Goal: Task Accomplishment & Management: Use online tool/utility

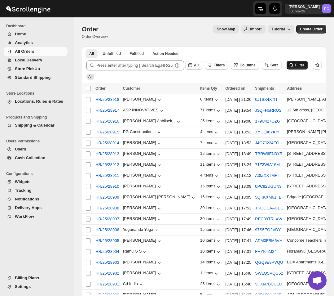
click at [297, 62] on button "Filter" at bounding box center [297, 65] width 21 height 9
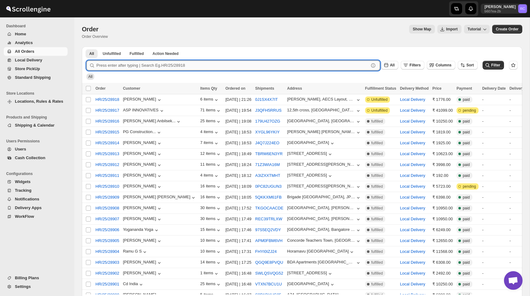
click at [270, 65] on input "text" at bounding box center [232, 65] width 273 height 10
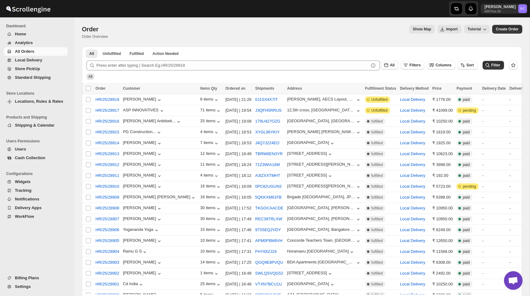
click at [283, 28] on div "Show Map Import Tutorial" at bounding box center [301, 29] width 377 height 9
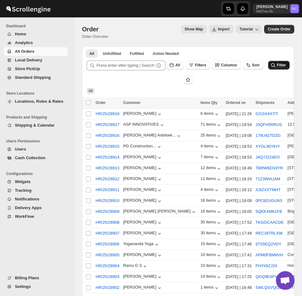
click at [282, 65] on span "Filter" at bounding box center [281, 65] width 9 height 4
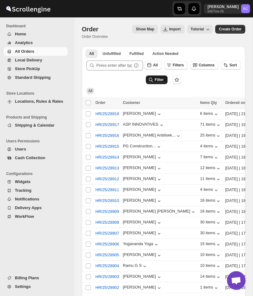
click at [161, 79] on span "Filter" at bounding box center [159, 80] width 9 height 4
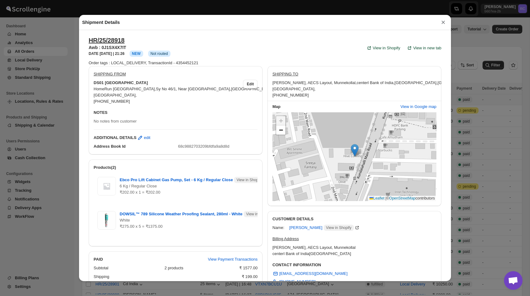
click at [253, 24] on button "×" at bounding box center [443, 22] width 9 height 9
